Goal: Check status

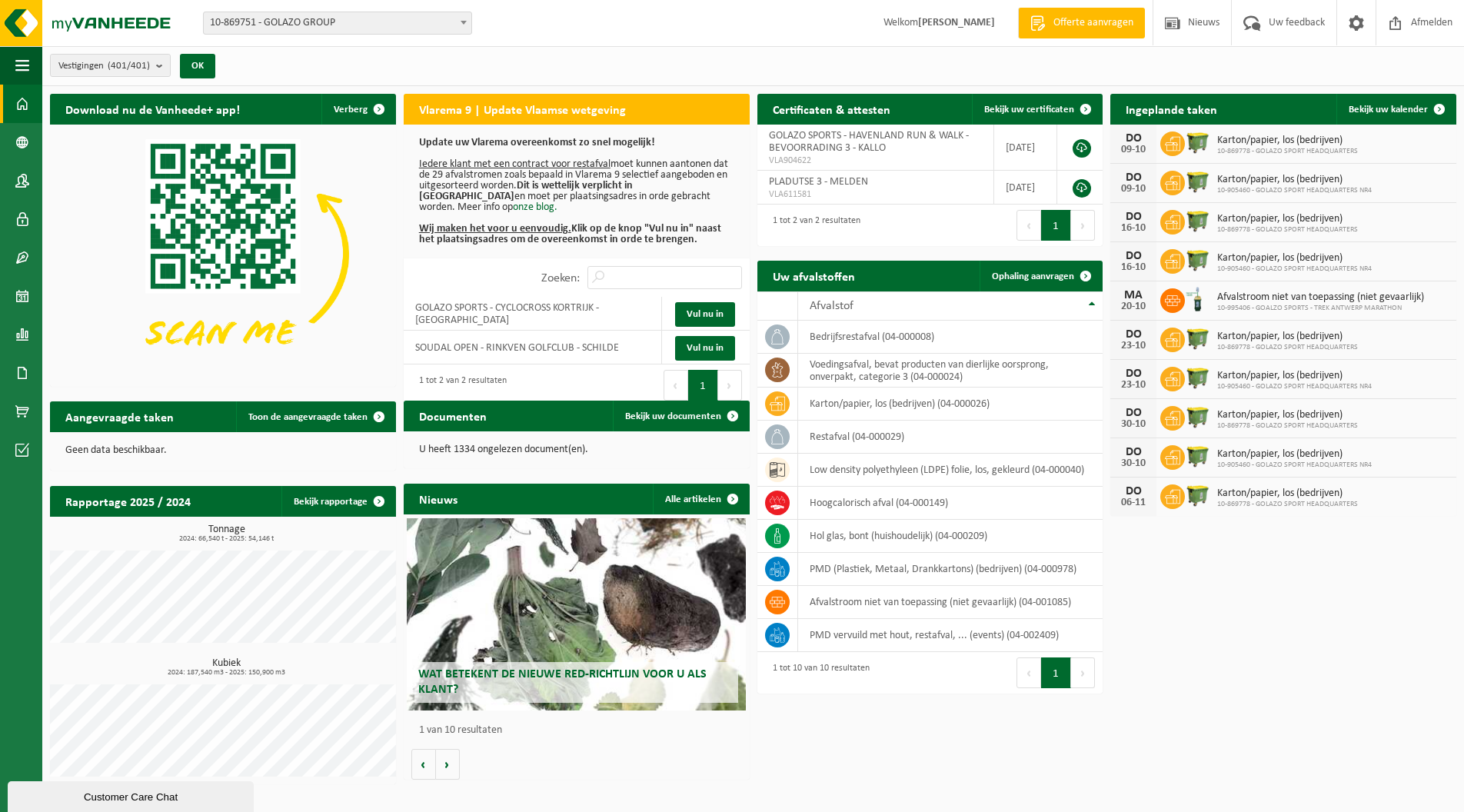
click at [919, 24] on strong "[PERSON_NAME]" at bounding box center [957, 23] width 76 height 12
click at [1442, 24] on span "Afmelden" at bounding box center [1432, 22] width 49 height 45
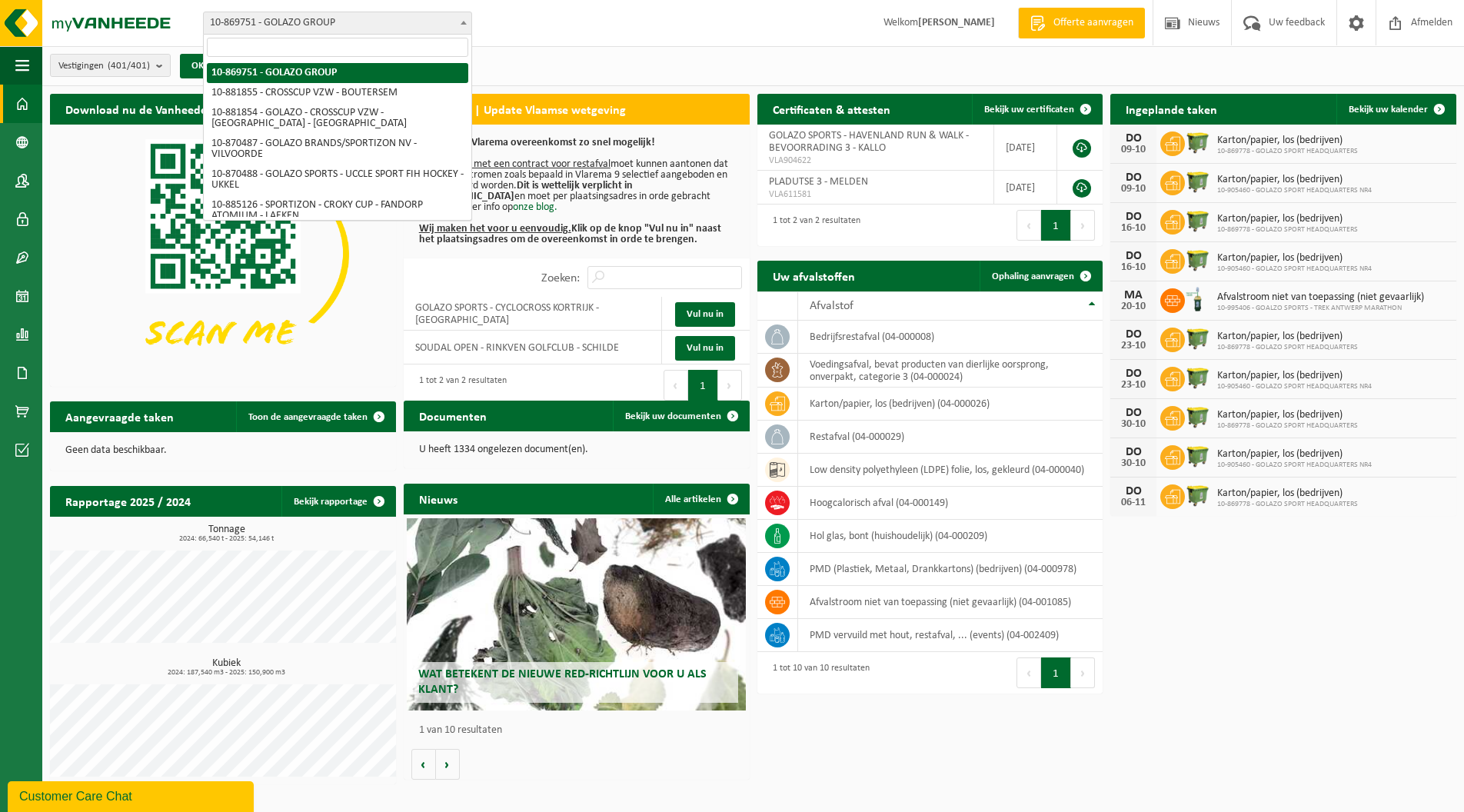
click at [230, 27] on span "10-869751 - GOLAZO GROUP" at bounding box center [337, 22] width 268 height 21
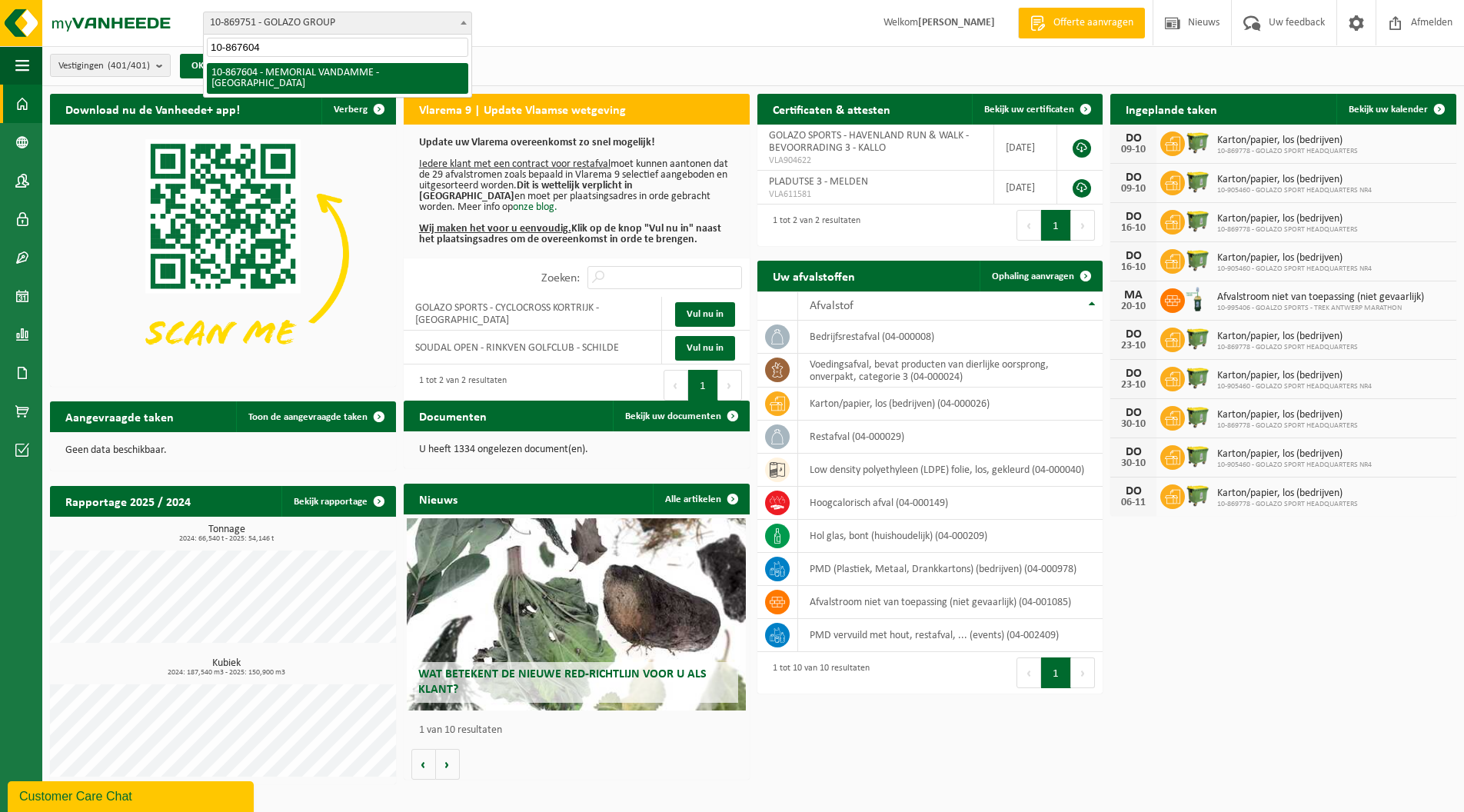
type input "10-867604"
select select "104303"
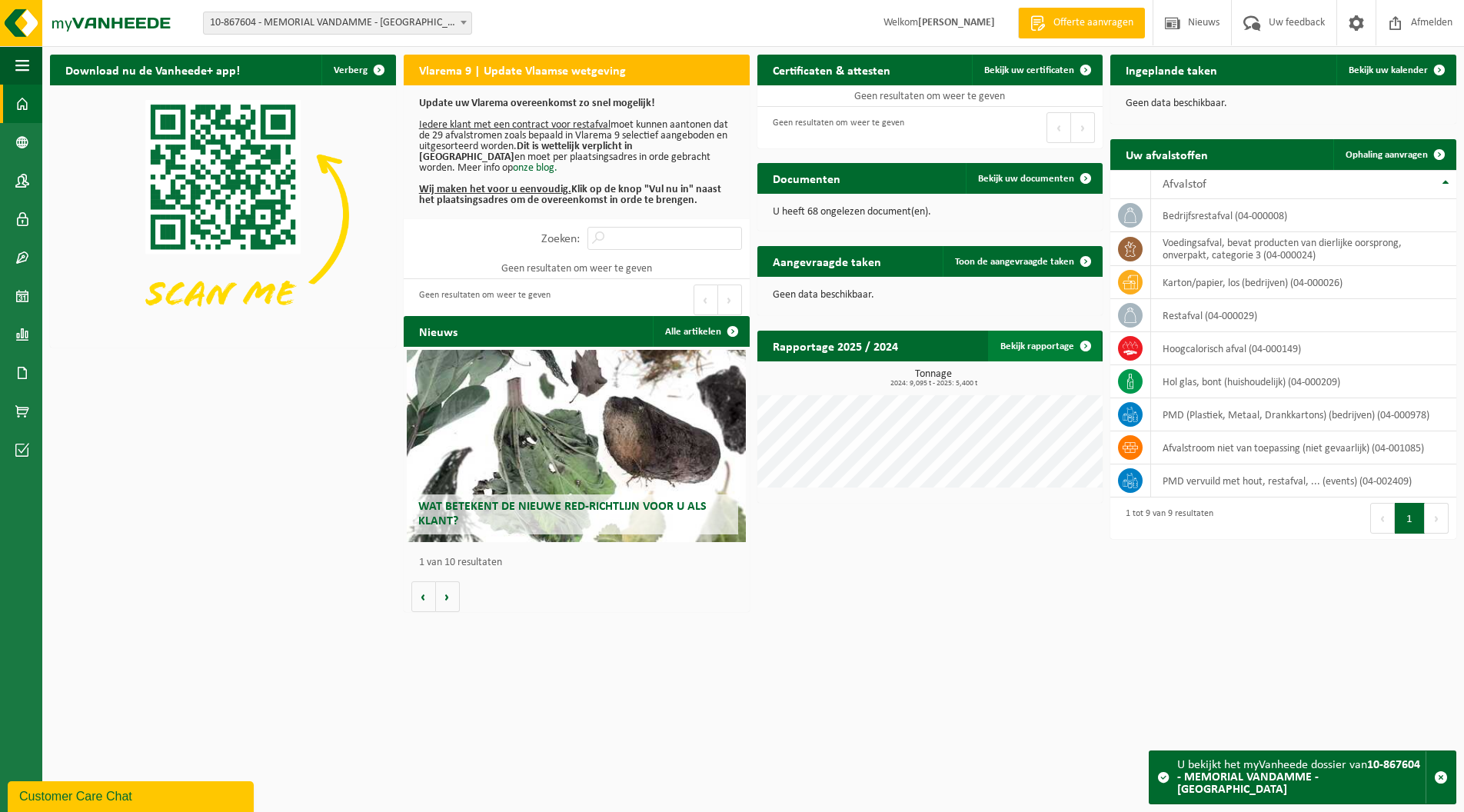
click at [1024, 348] on link "Bekijk rapportage" at bounding box center [1044, 346] width 113 height 31
